Goal: Information Seeking & Learning: Learn about a topic

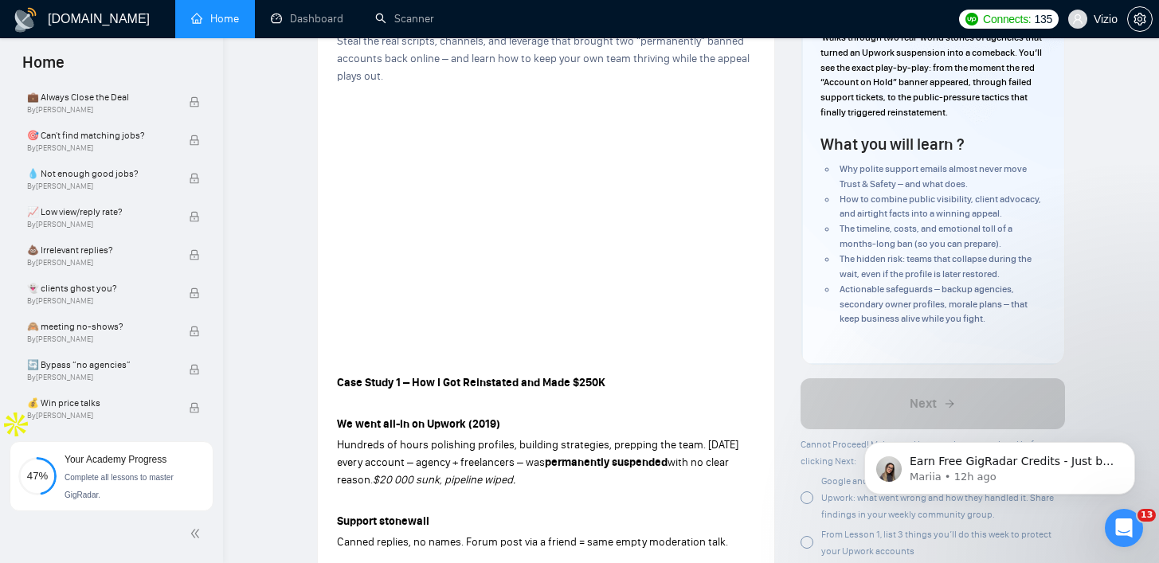
scroll to position [669, 0]
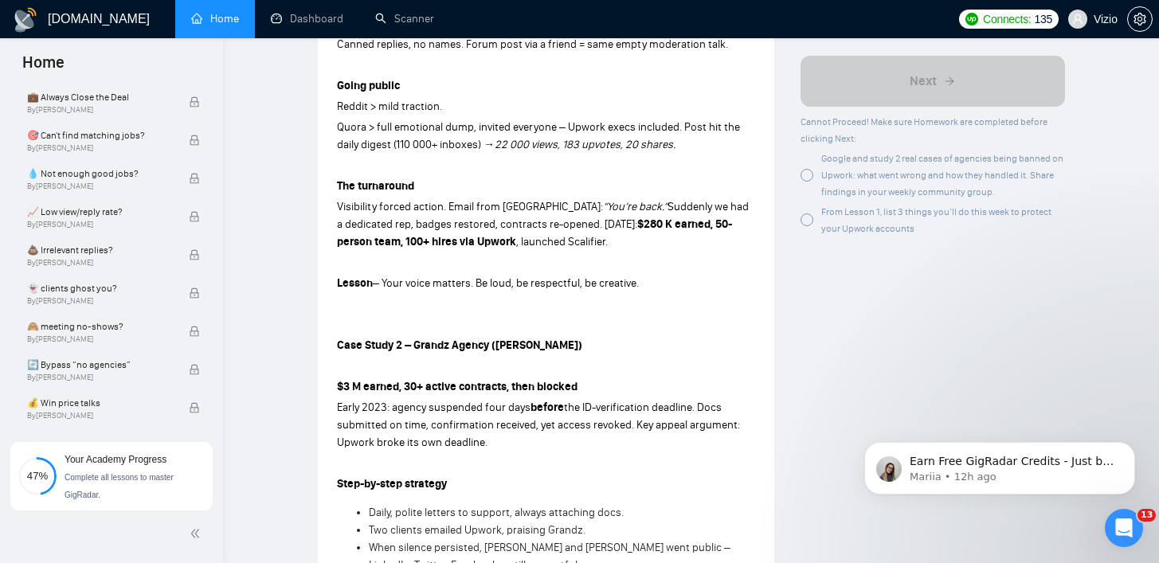
click at [821, 176] on span "Google and study 2 real cases of agencies being banned on Upwork: what went wro…" at bounding box center [942, 175] width 242 height 45
click at [814, 216] on div "From Lesson 1, list 3 things you’ll do this week to protect your Upwork accounts" at bounding box center [932, 219] width 264 height 33
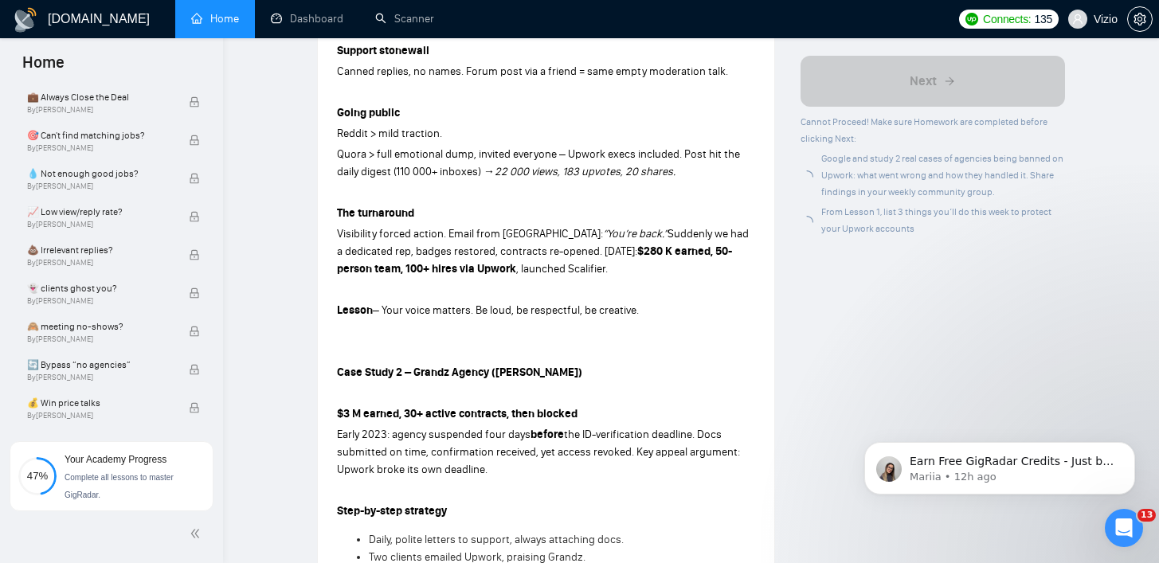
scroll to position [352, 0]
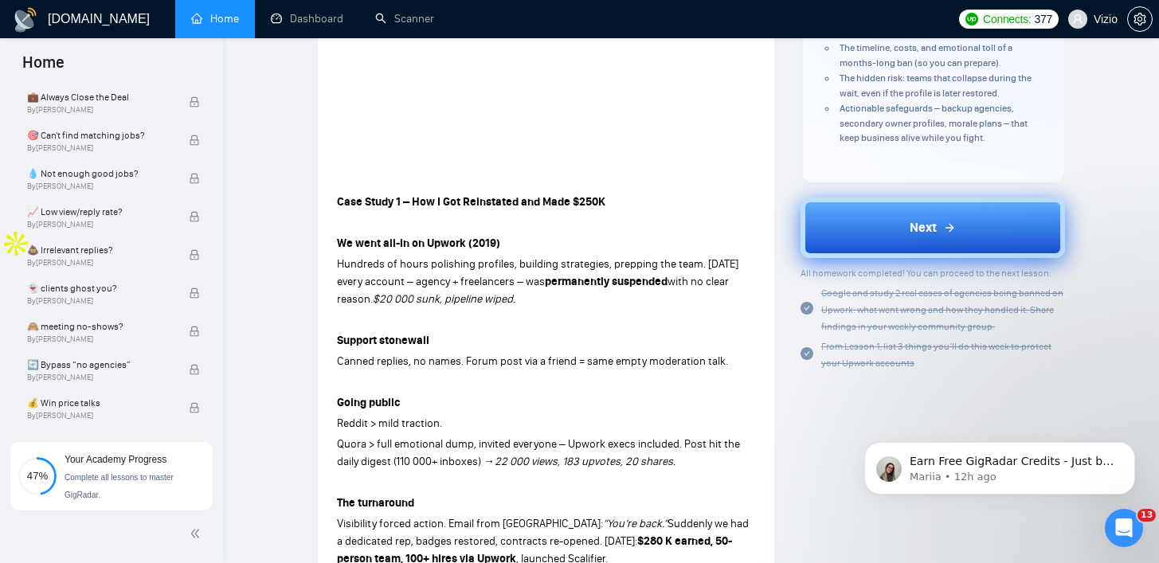
click at [938, 235] on div "Next" at bounding box center [932, 227] width 46 height 19
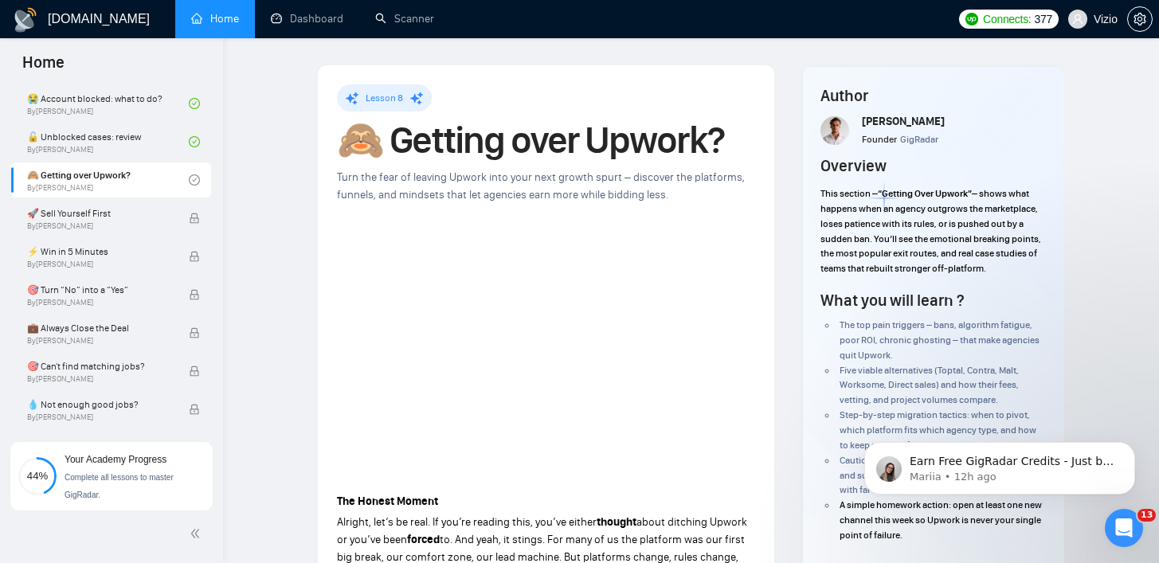
scroll to position [298, 0]
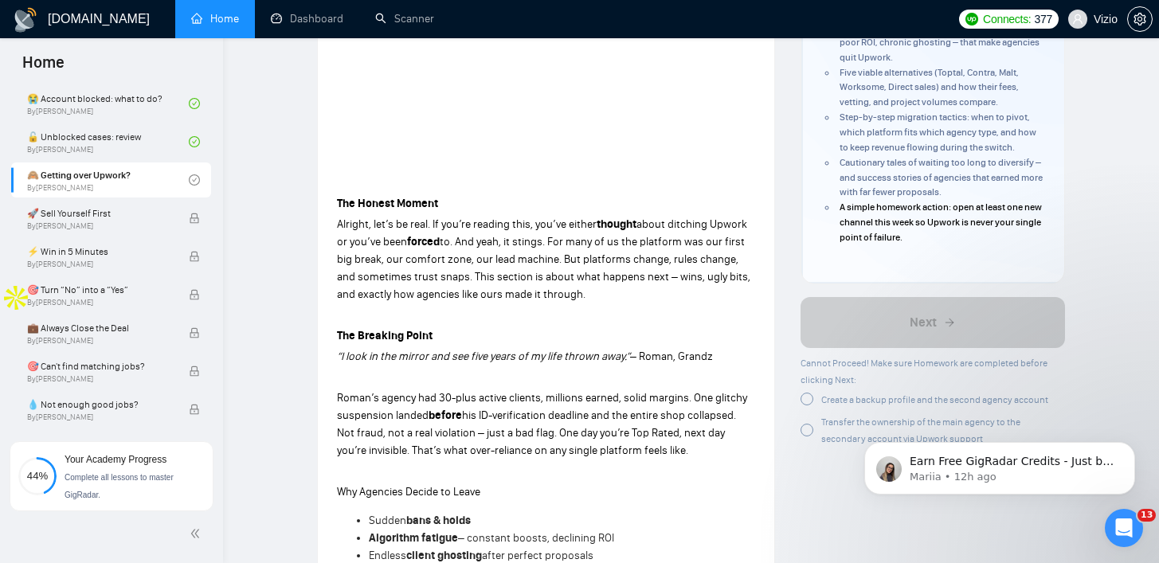
click at [830, 387] on div "Cannot Proceed! Make sure Homework are completed before clicking Next:" at bounding box center [932, 370] width 264 height 33
click at [827, 392] on div "Create a backup profile and the second agency account" at bounding box center [934, 399] width 227 height 17
click at [801, 423] on div at bounding box center [806, 427] width 13 height 13
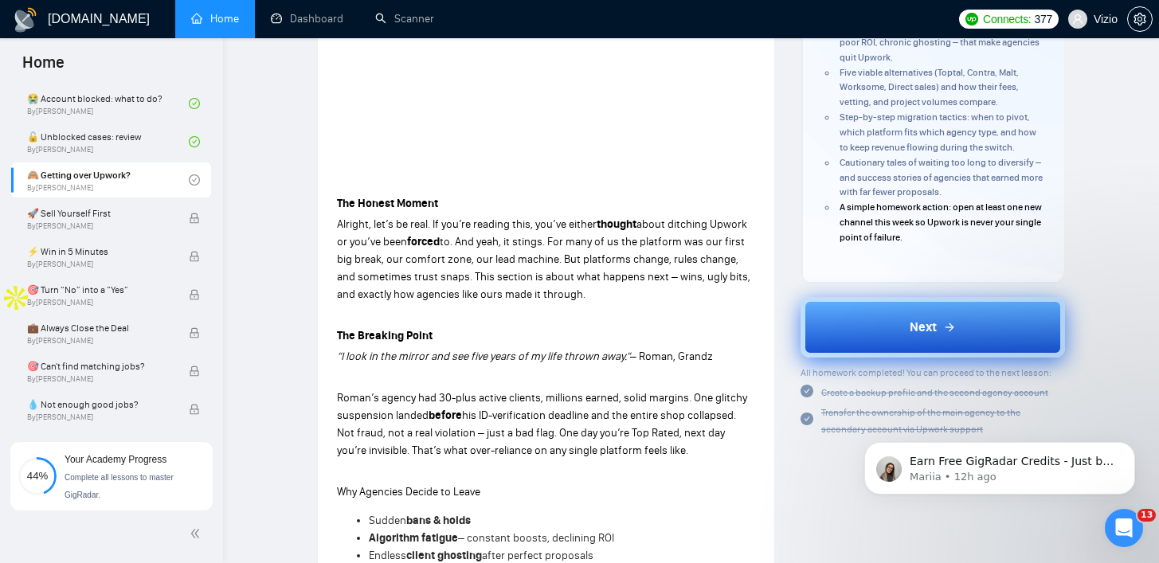
click at [883, 328] on button "Next" at bounding box center [932, 327] width 264 height 61
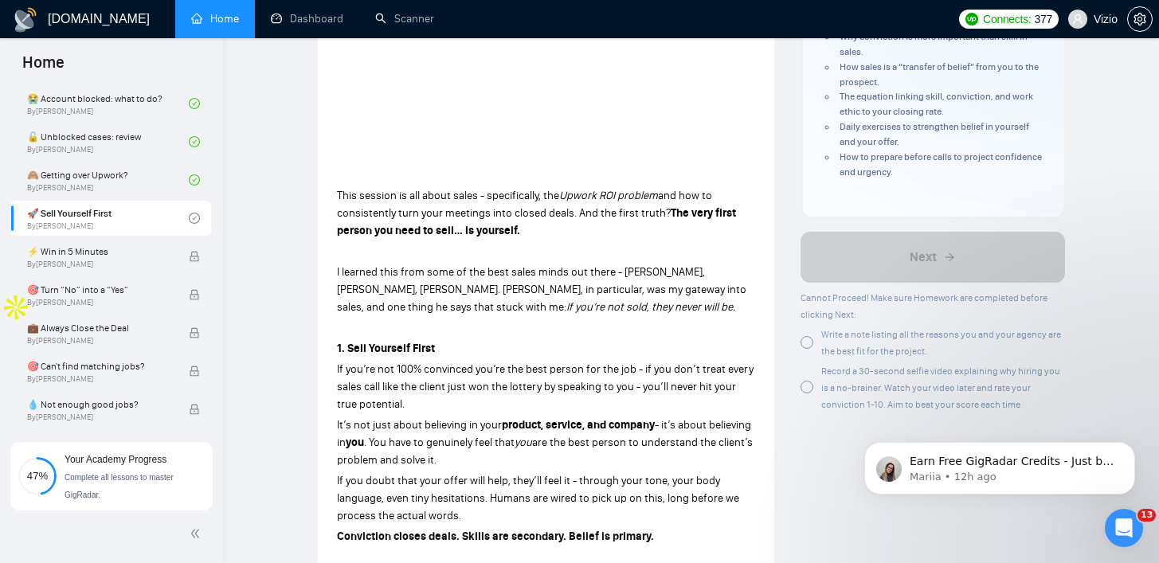
scroll to position [328, 0]
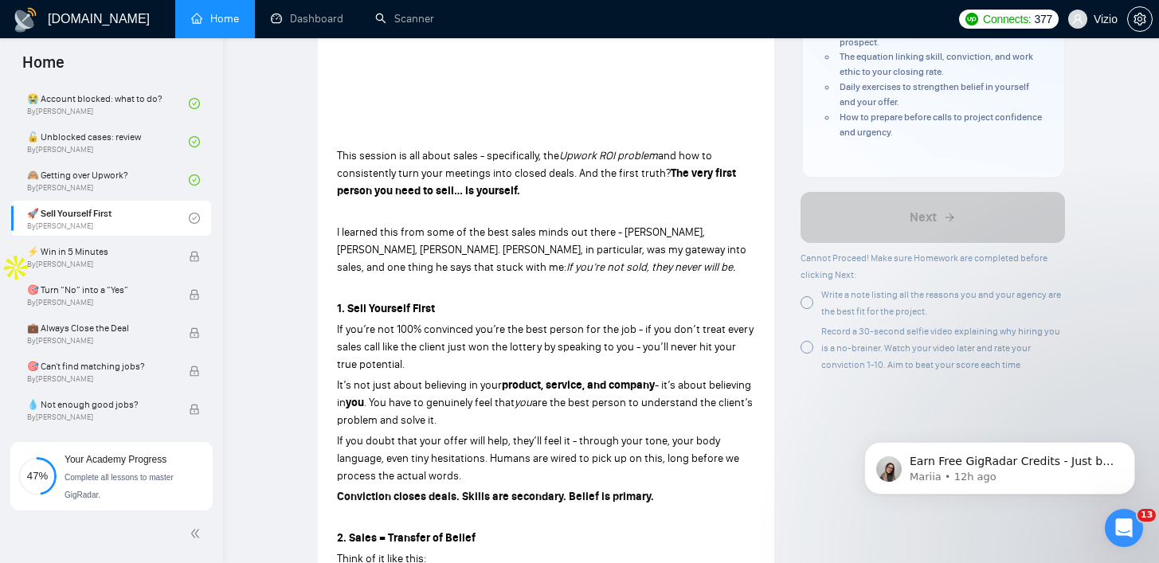
click at [816, 305] on div "Write a note listing all the reasons you and your agency are the best fit for t…" at bounding box center [932, 302] width 264 height 33
click at [815, 334] on div "Record a 30-second selfie video explaining why hiring you is a no-brainer. Watc…" at bounding box center [932, 347] width 264 height 50
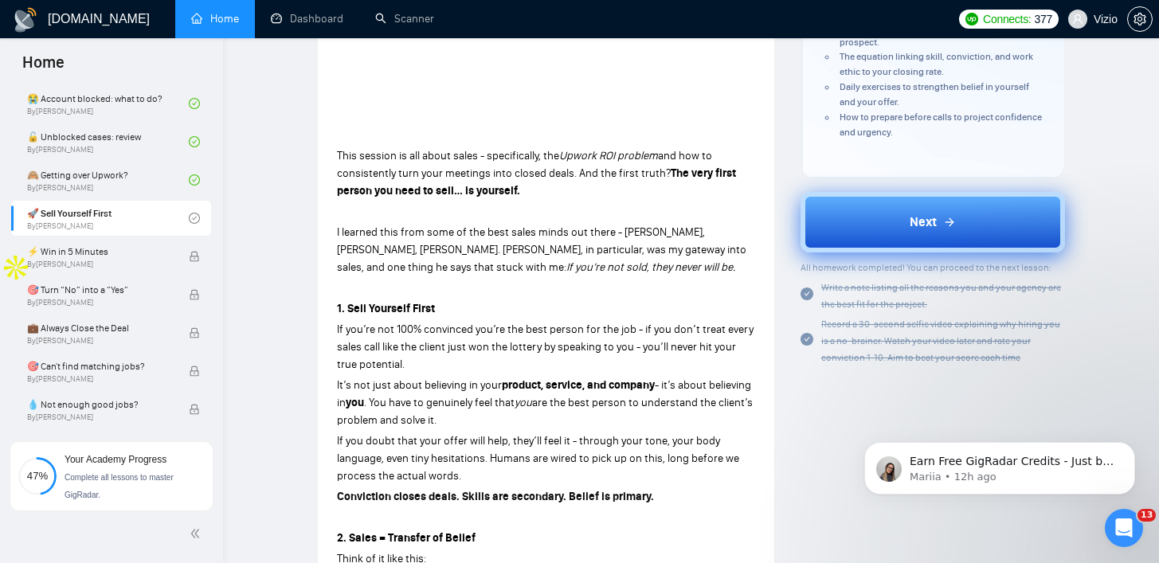
click at [902, 215] on button "Next" at bounding box center [932, 222] width 264 height 61
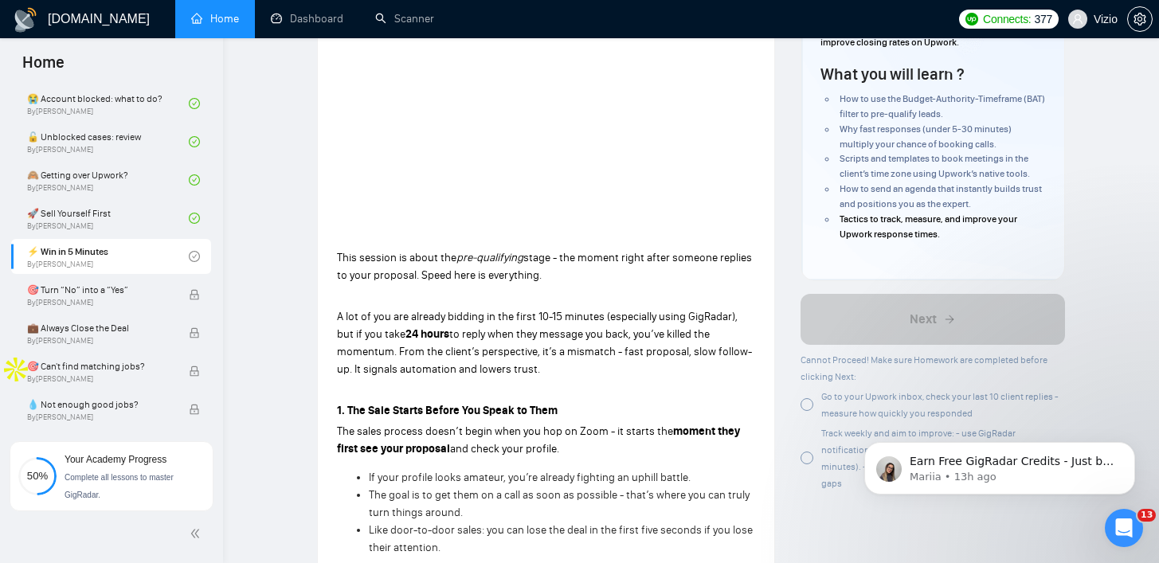
scroll to position [292, 0]
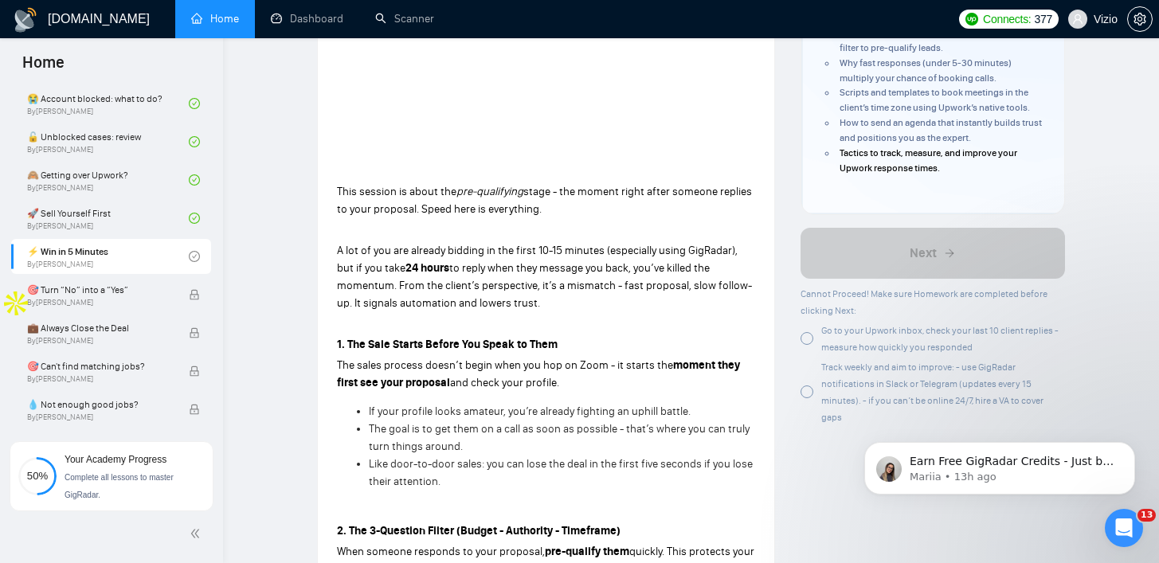
click at [808, 391] on div at bounding box center [806, 391] width 13 height 13
click at [811, 345] on div "Go to your Upwork inbox, check your last 10 client replies - measure how quickl…" at bounding box center [932, 338] width 264 height 33
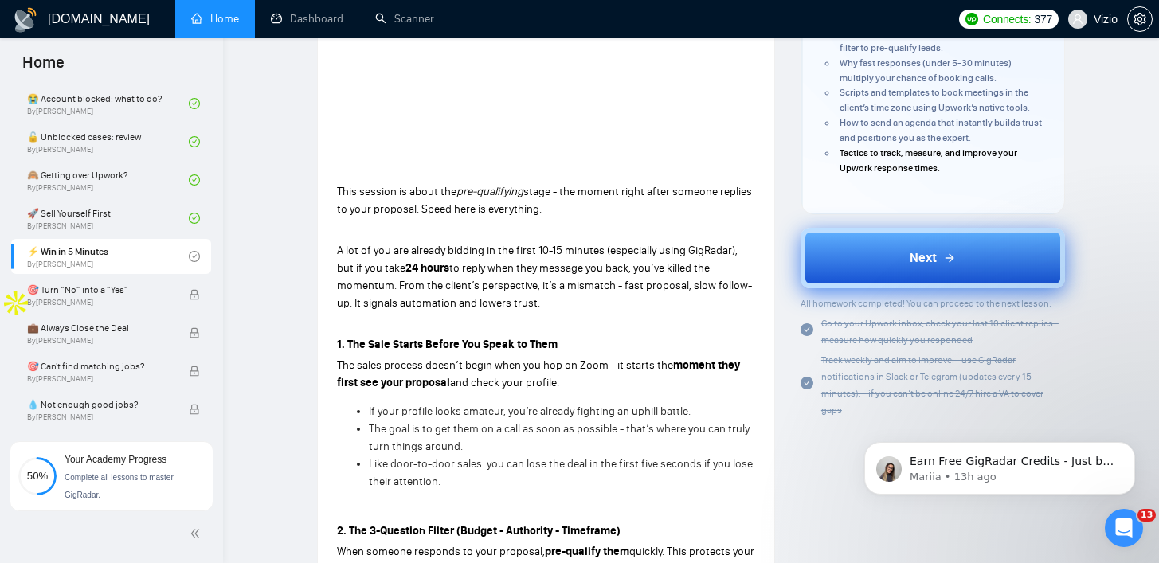
click at [863, 272] on button "Next" at bounding box center [932, 258] width 264 height 61
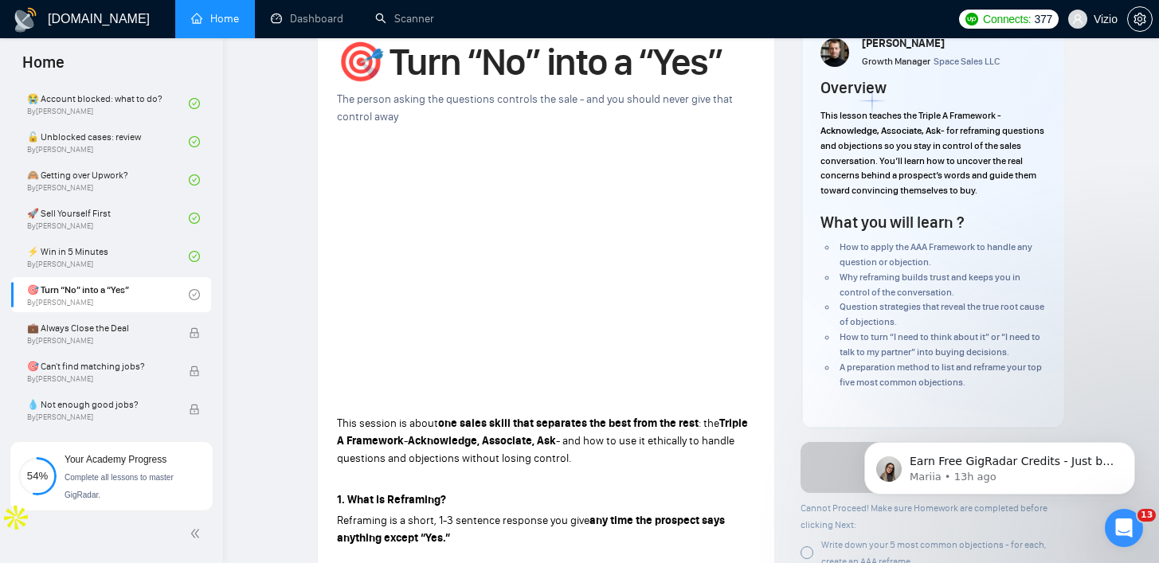
scroll to position [73, 0]
